Goal: Task Accomplishment & Management: Complete application form

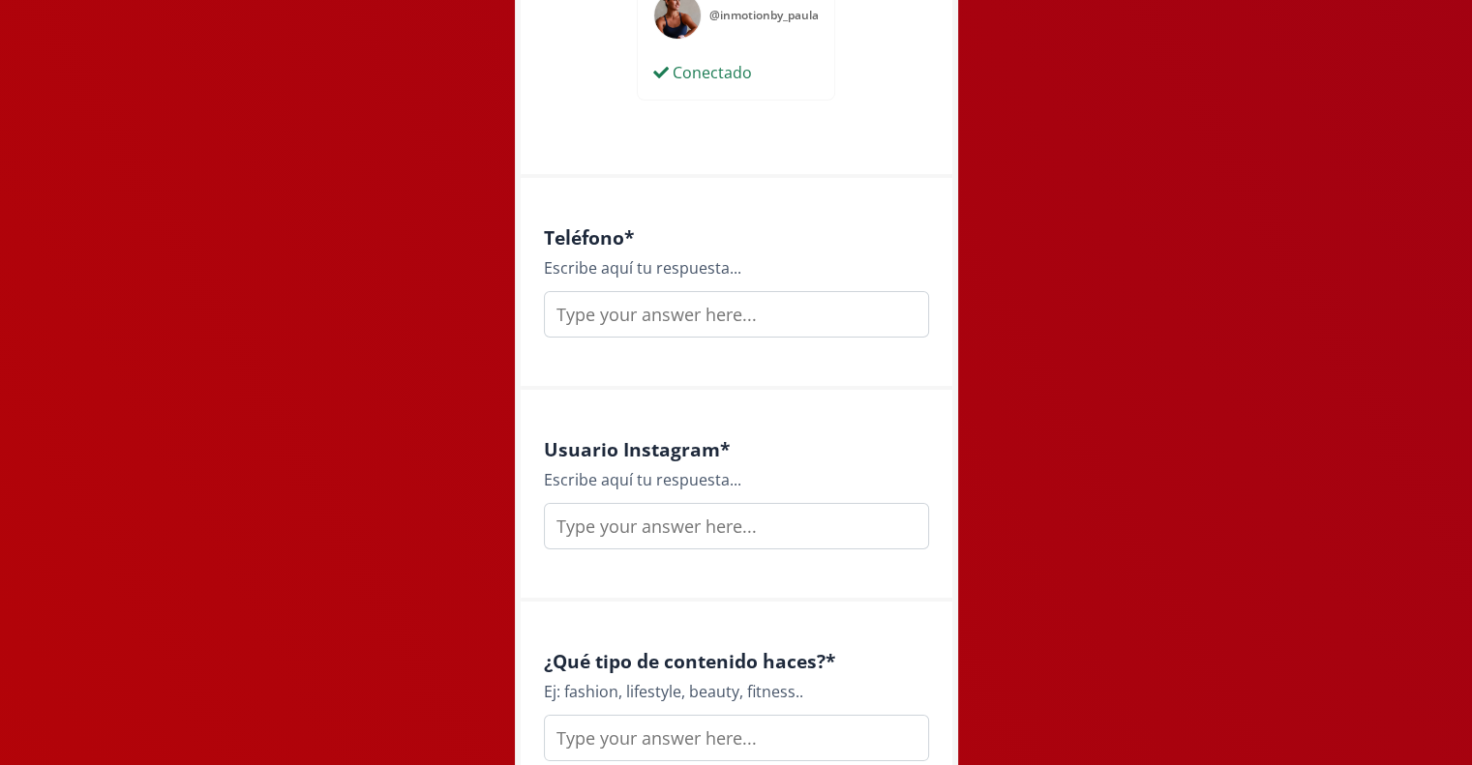
scroll to position [1072, 0]
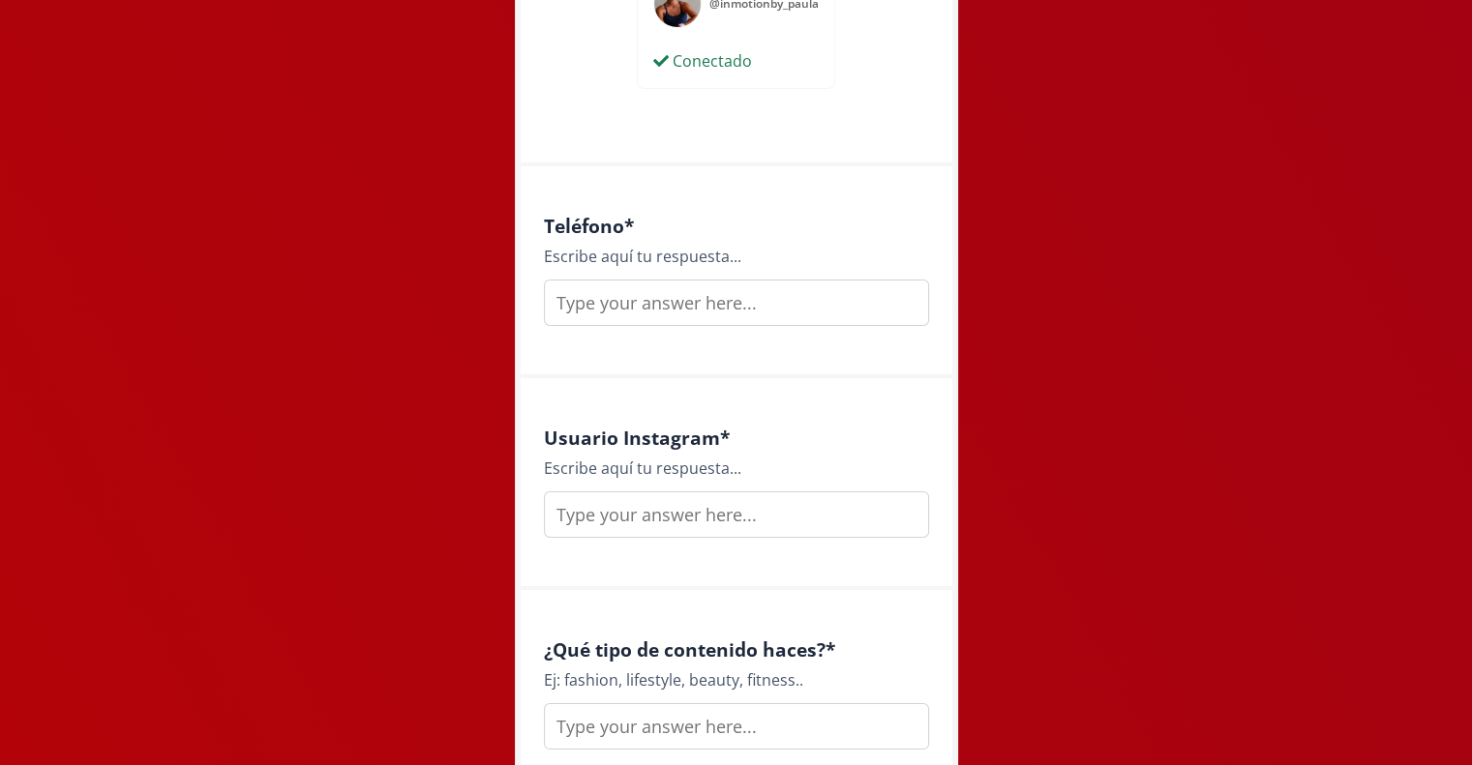
click at [762, 289] on input "text" at bounding box center [736, 303] width 385 height 46
type input "4446239394"
click at [673, 521] on input "text" at bounding box center [736, 515] width 385 height 46
type input "@inmotionby_paula"
click at [646, 726] on input "text" at bounding box center [736, 726] width 385 height 46
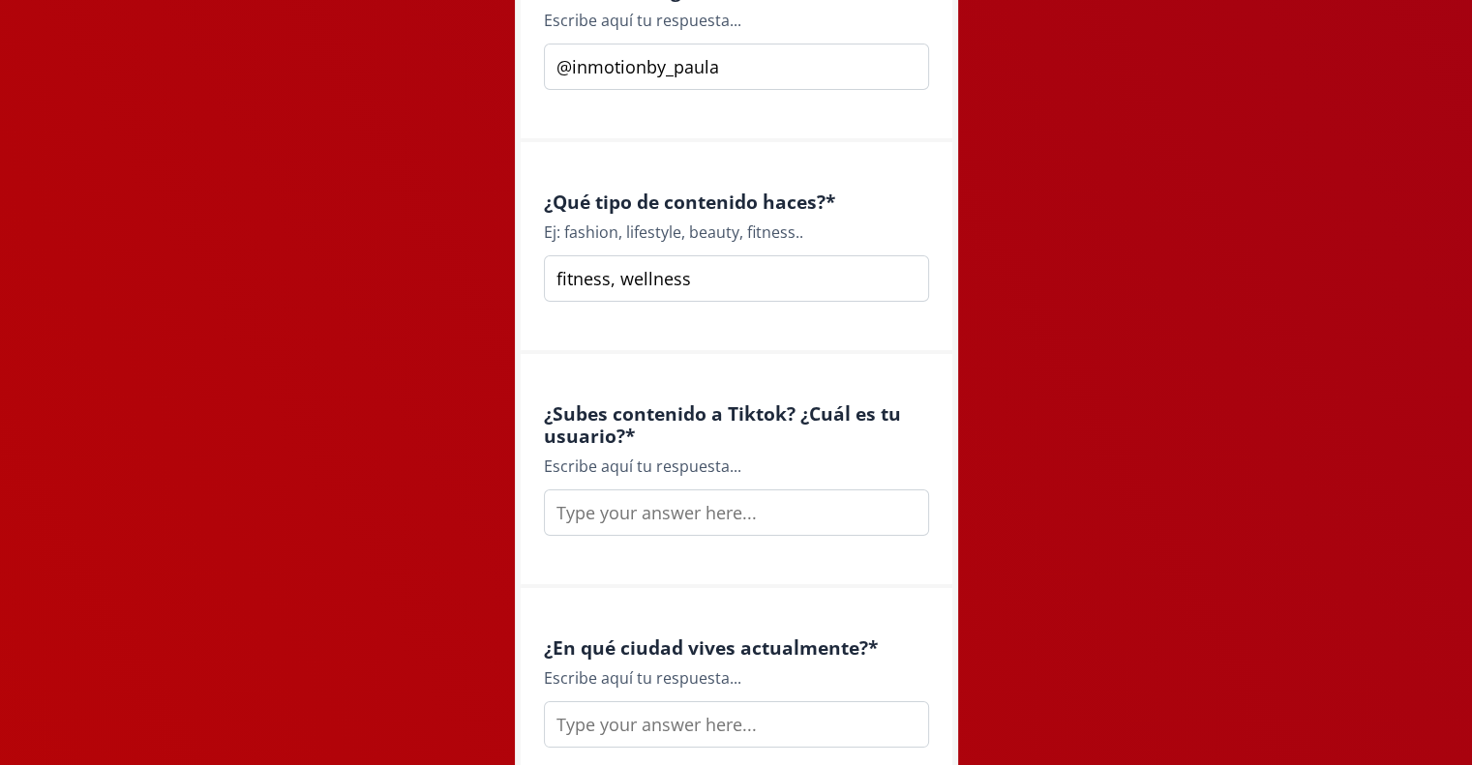
scroll to position [1558, 0]
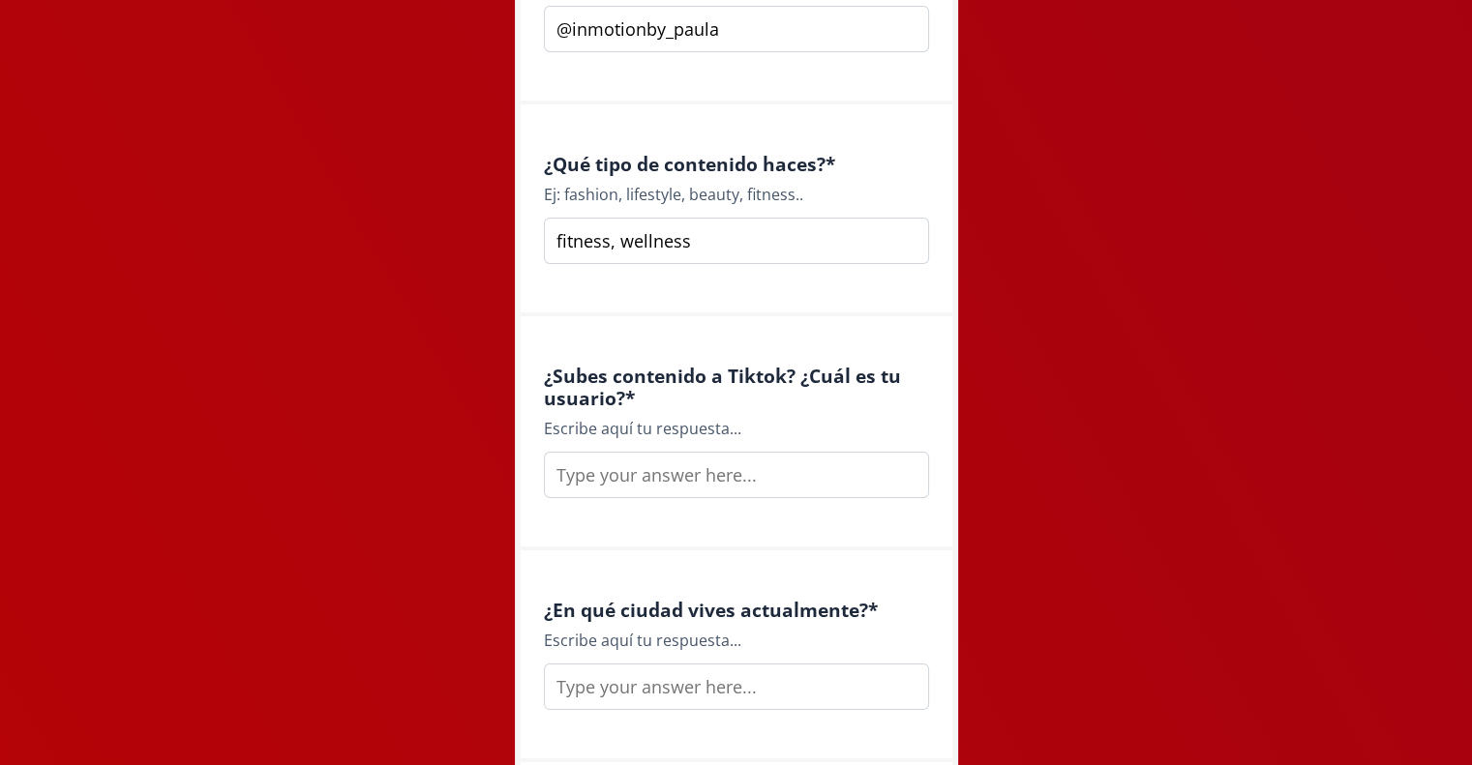
type input "fitness, wellness"
click at [761, 475] on input "text" at bounding box center [736, 475] width 385 height 46
type input "si, @anapauag"
click at [726, 691] on input "text" at bounding box center [736, 687] width 385 height 46
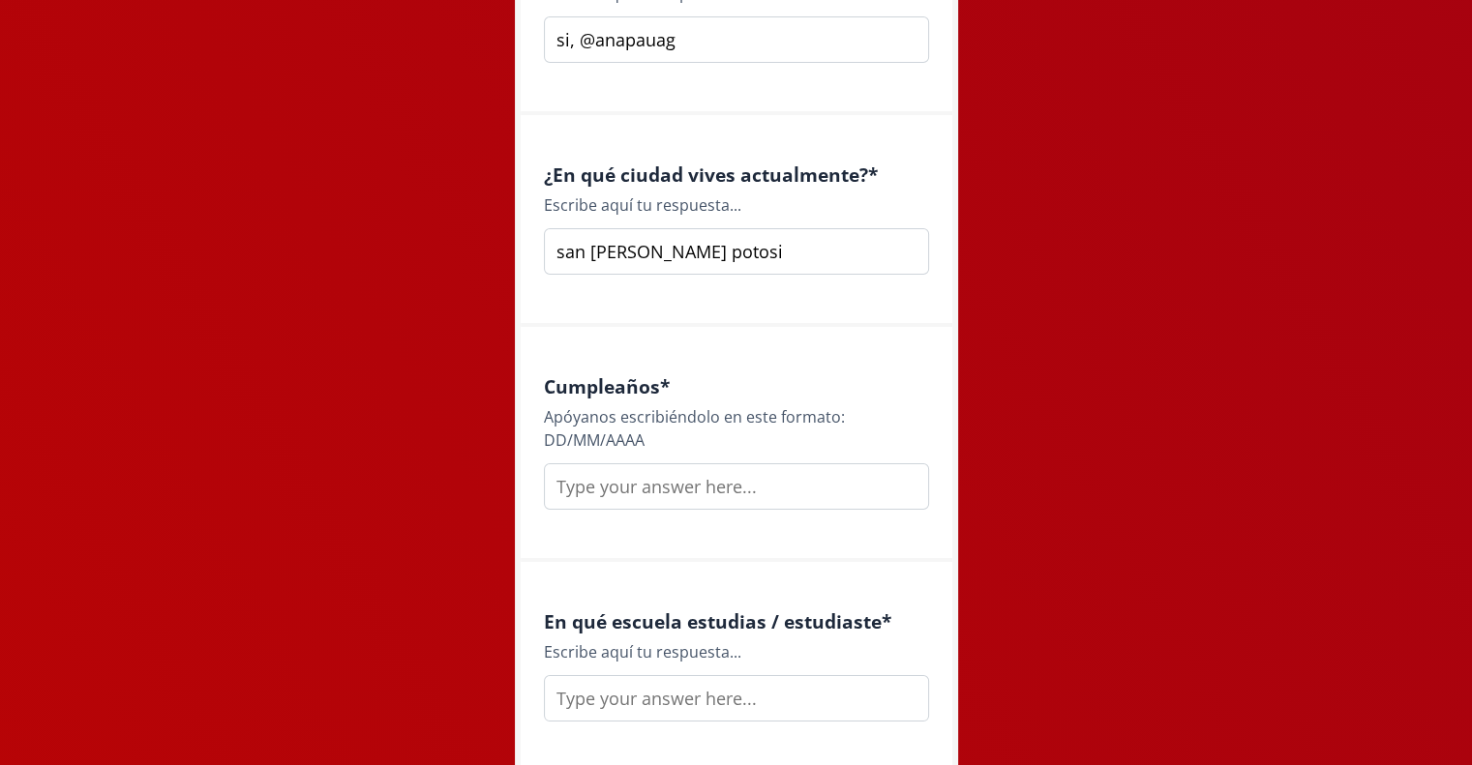
scroll to position [2020, 0]
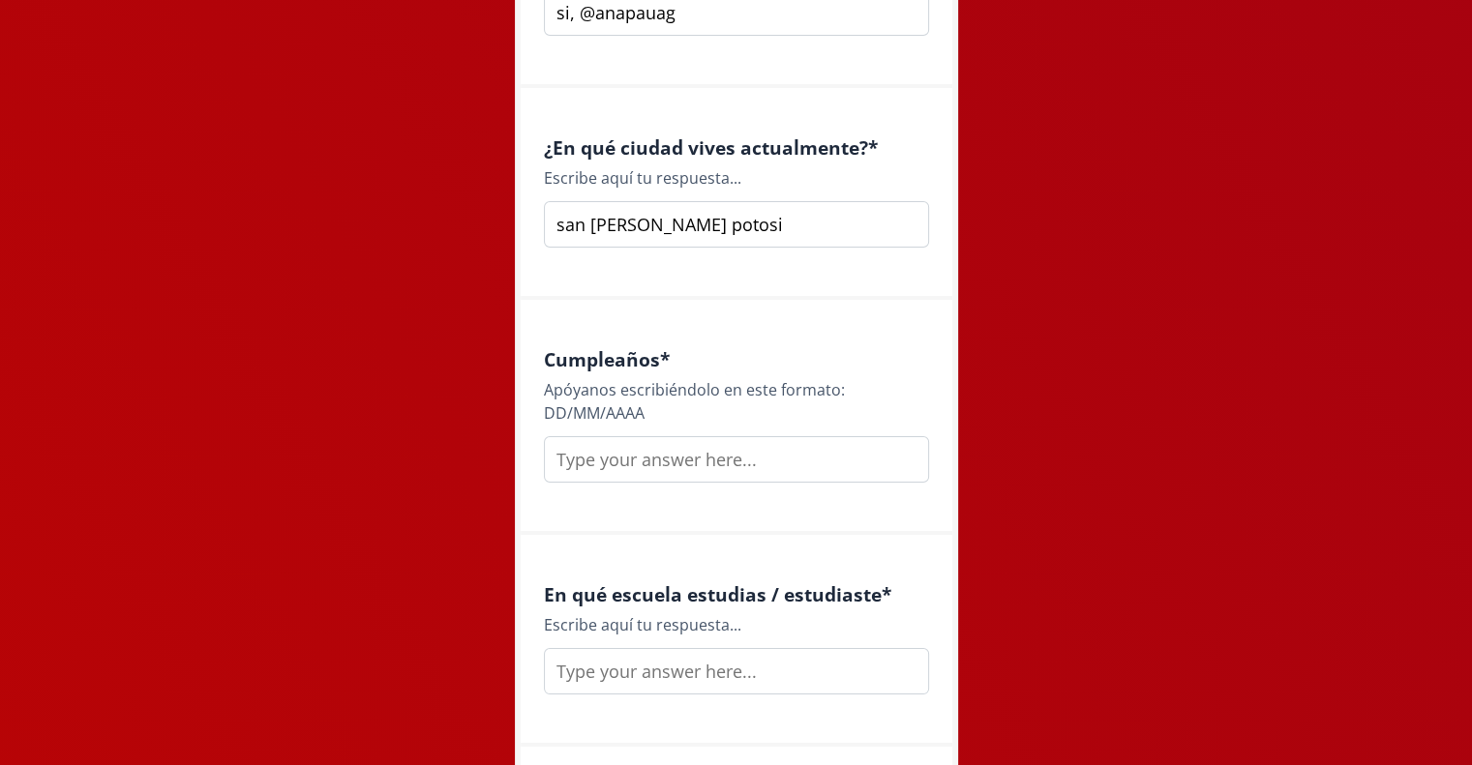
type input "san luis potosi"
click at [692, 461] on input "text" at bounding box center [736, 459] width 385 height 46
type input "02/01/2003"
click at [675, 680] on input "text" at bounding box center [736, 671] width 385 height 46
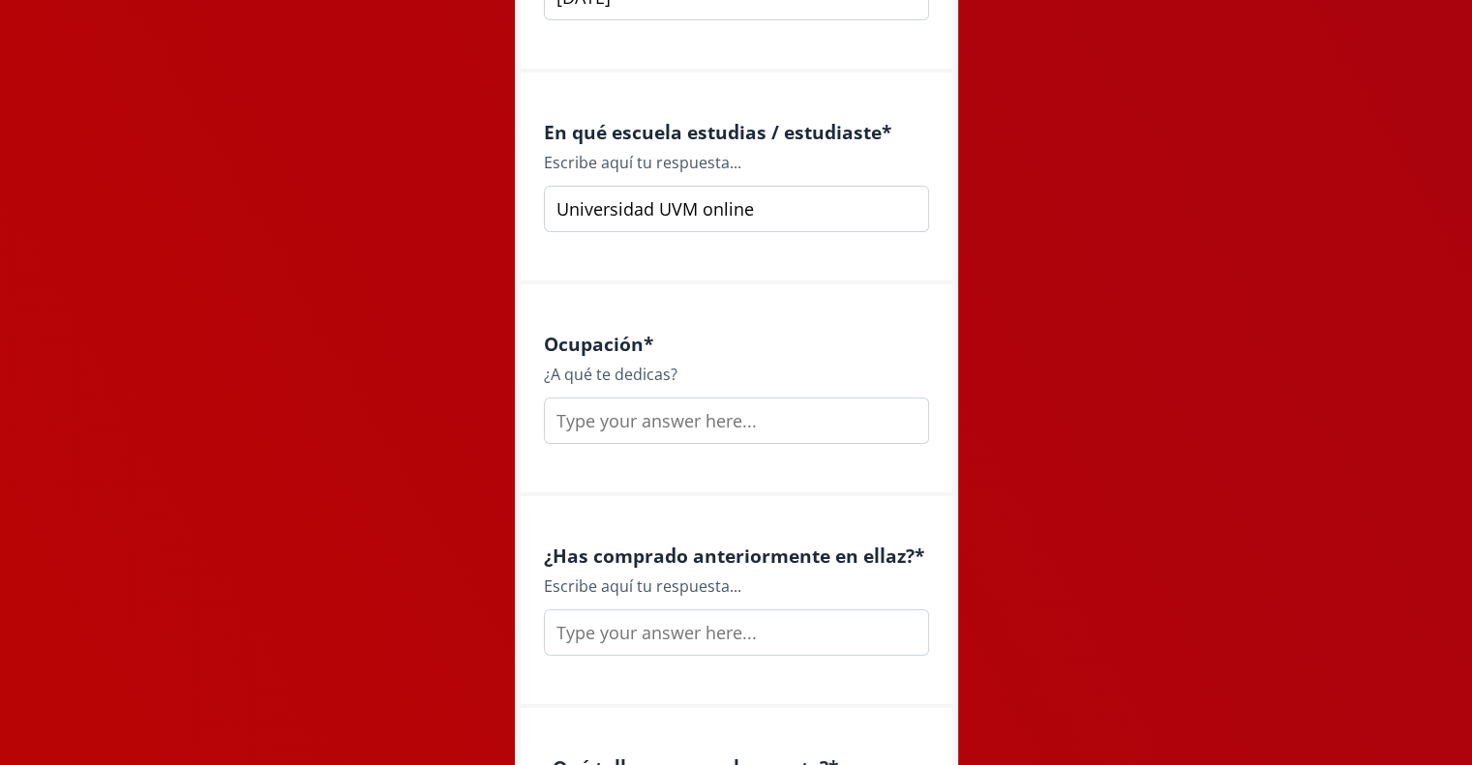
scroll to position [2490, 0]
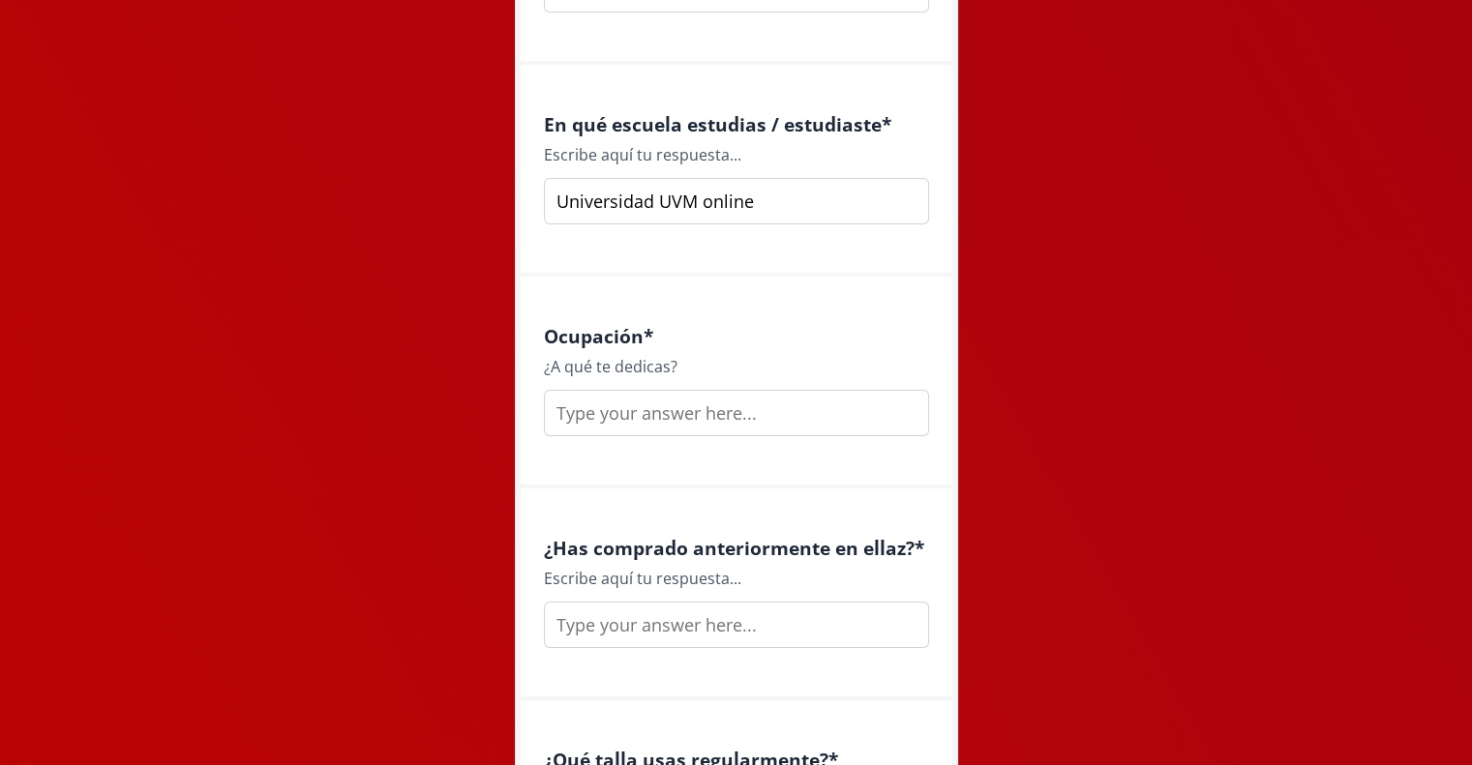
type input "Universidad UVM online"
click at [737, 408] on input "text" at bounding box center [736, 413] width 385 height 46
type input "coach de barre, pilates y lagree"
click at [609, 626] on input "text" at bounding box center [736, 625] width 385 height 46
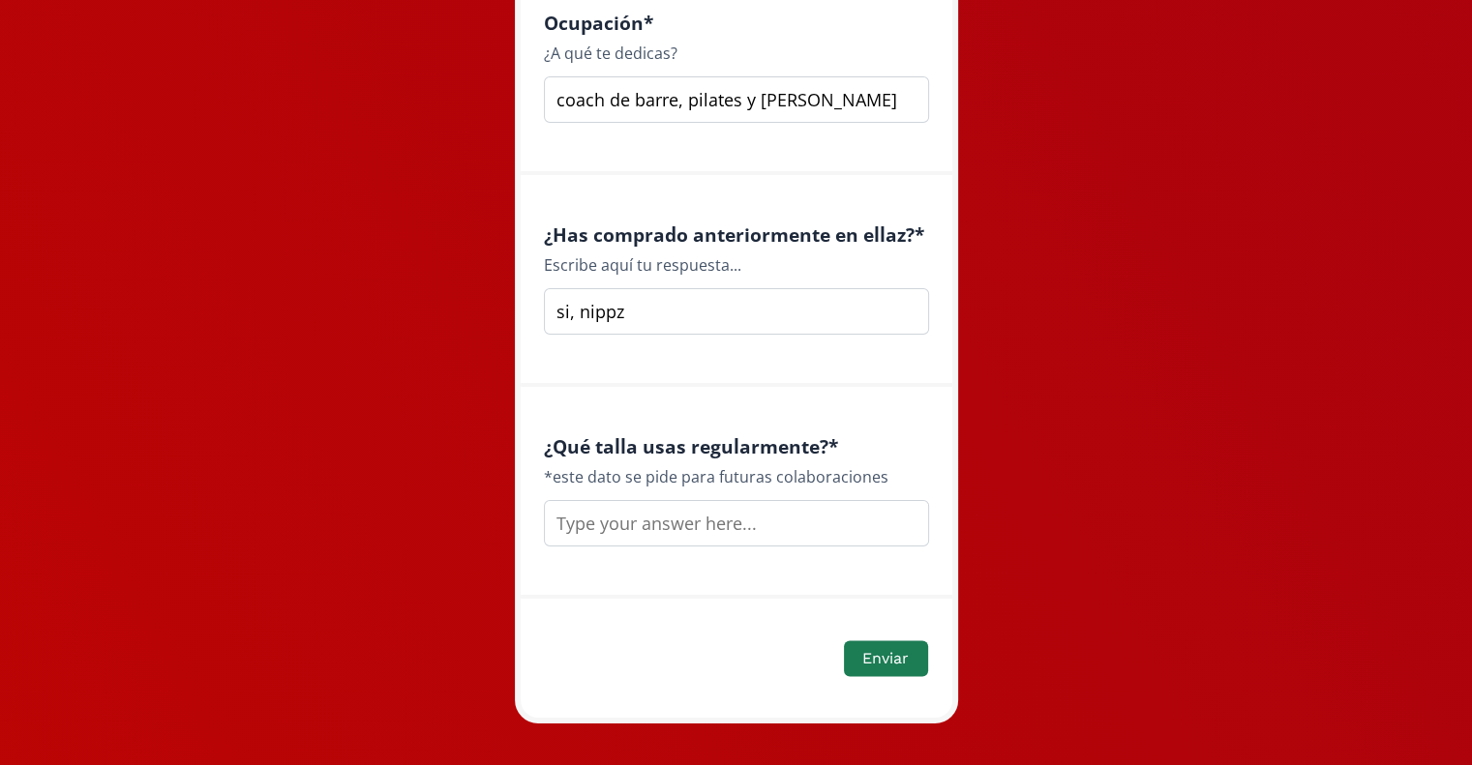
scroll to position [2829, 0]
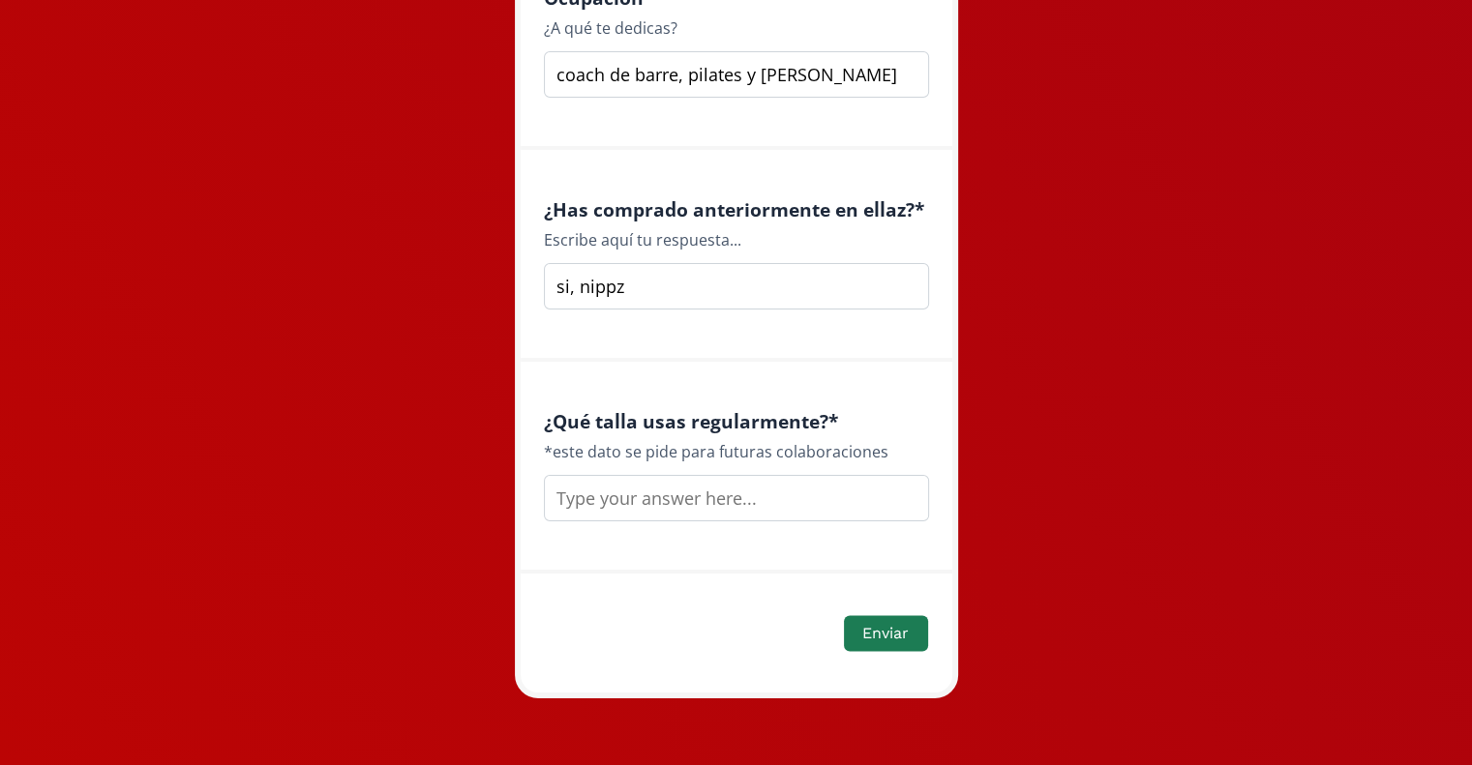
type input "si, nippz"
click at [801, 497] on input "text" at bounding box center [736, 498] width 385 height 46
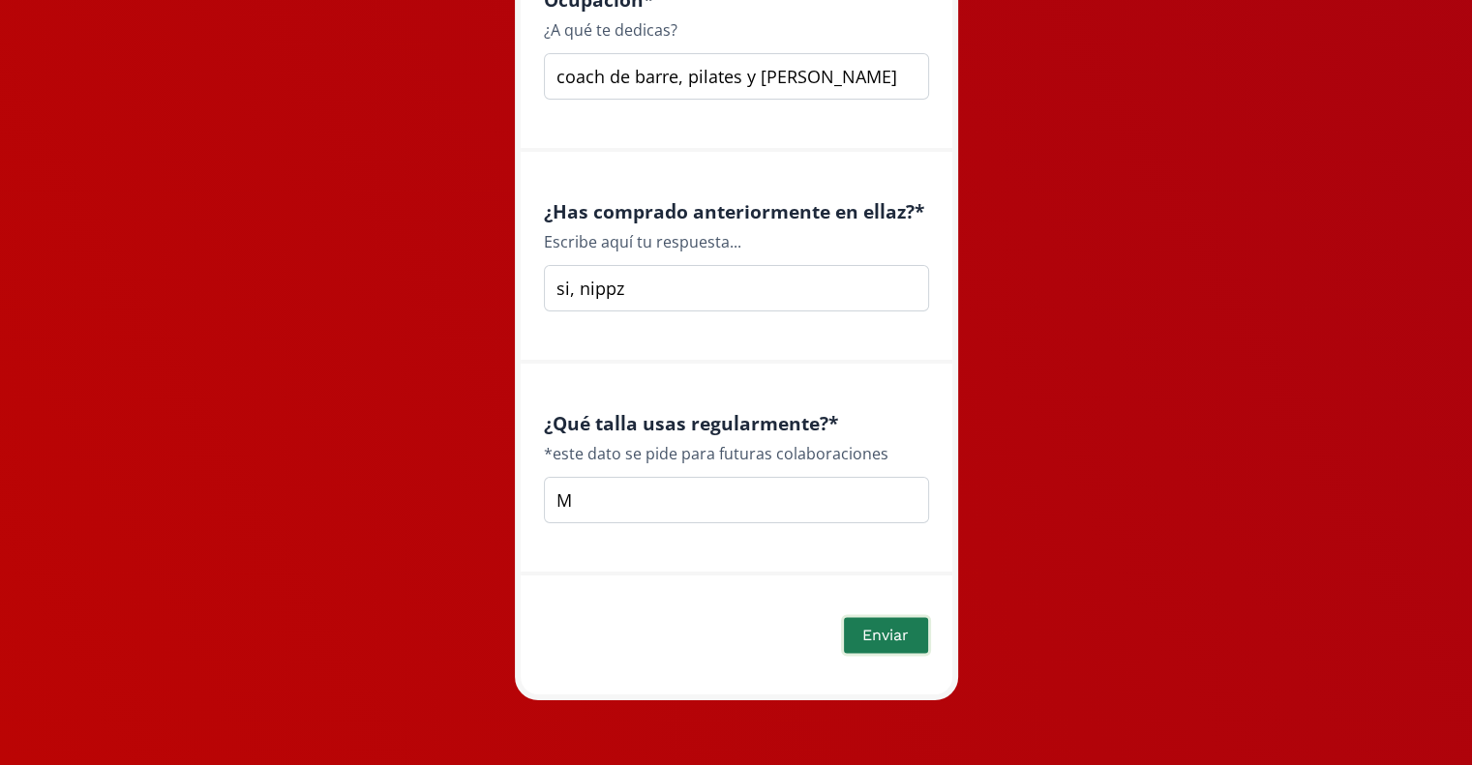
type input "M"
click at [885, 640] on button "Enviar" at bounding box center [885, 635] width 89 height 42
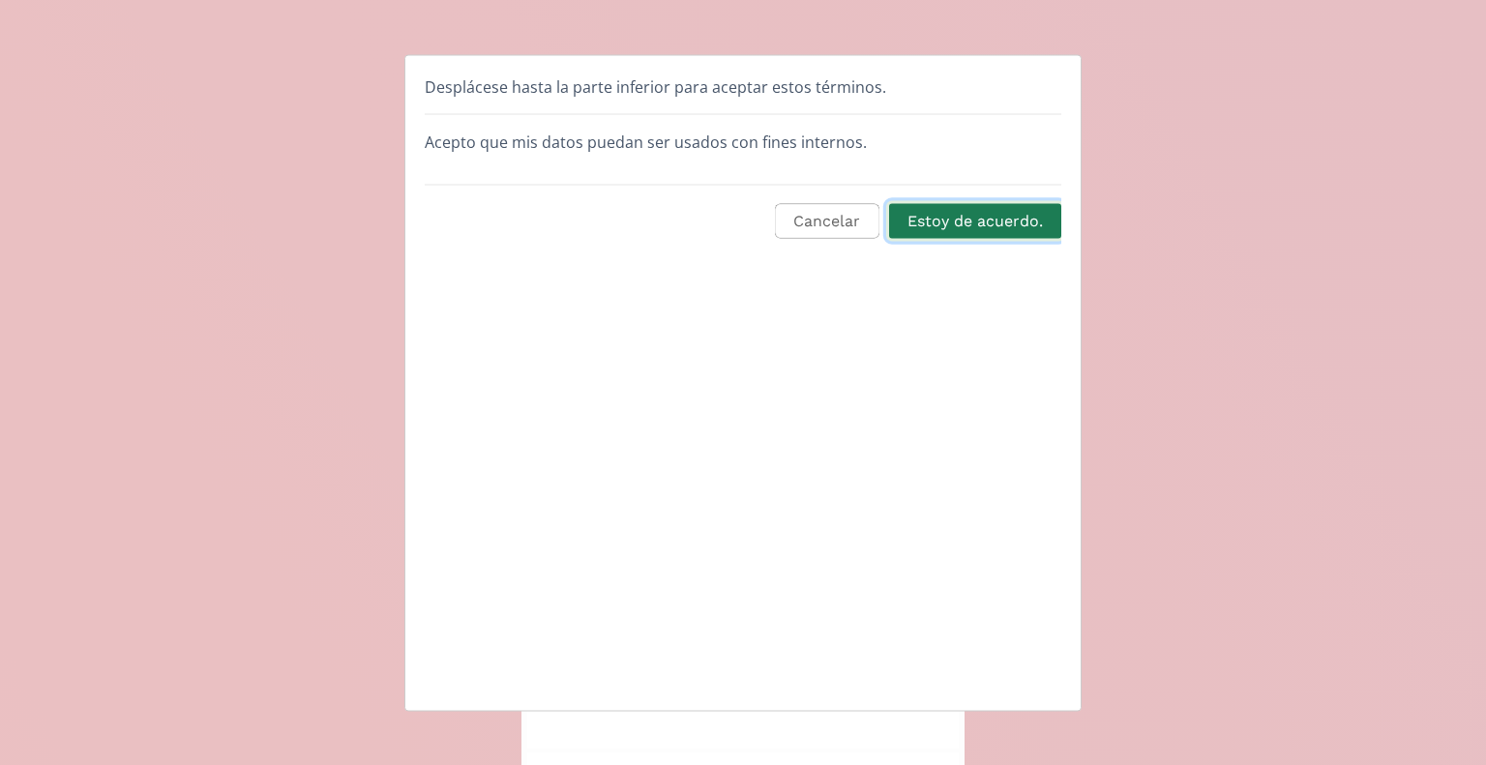
click at [988, 229] on button "Estoy de acuerdo." at bounding box center [975, 221] width 178 height 42
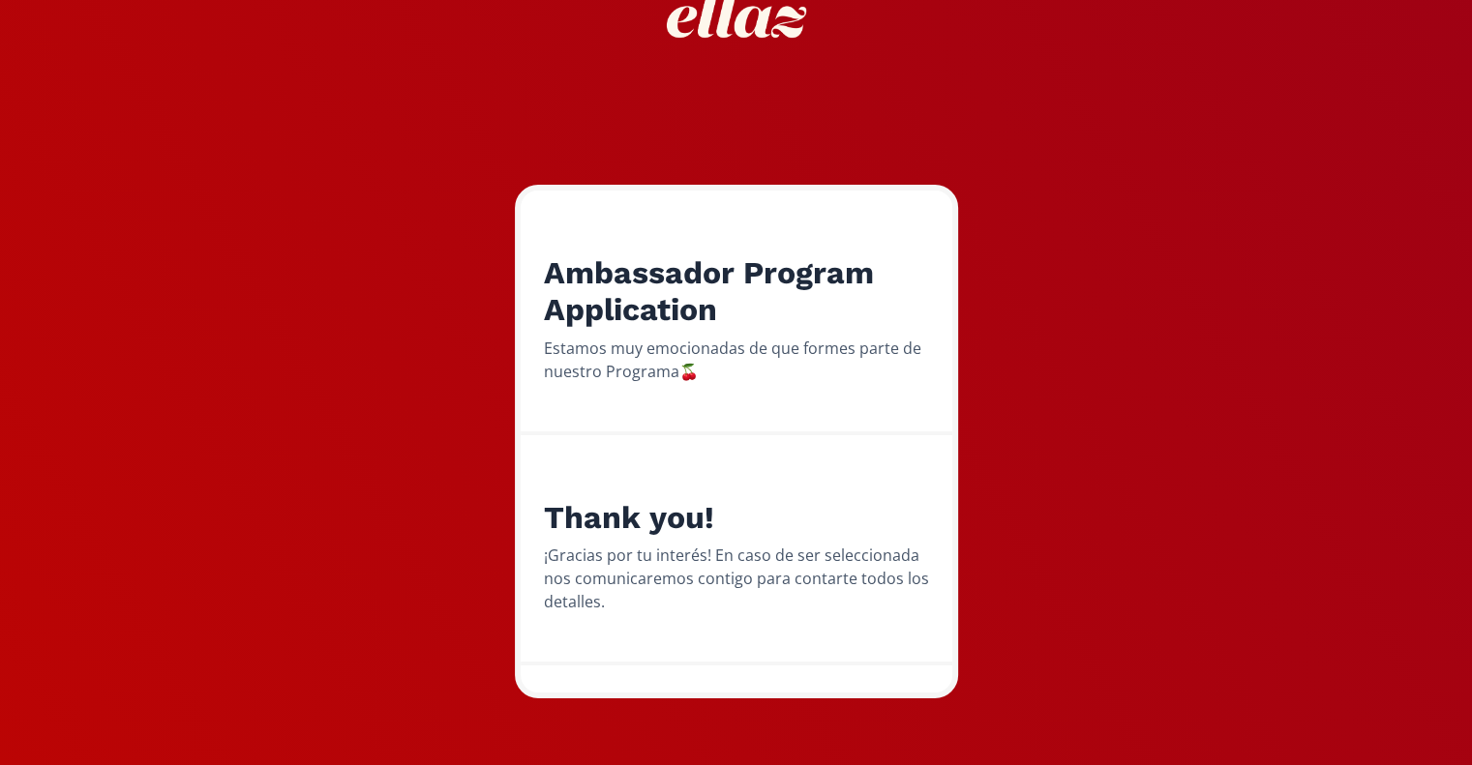
scroll to position [98, 0]
